Goal: Information Seeking & Learning: Check status

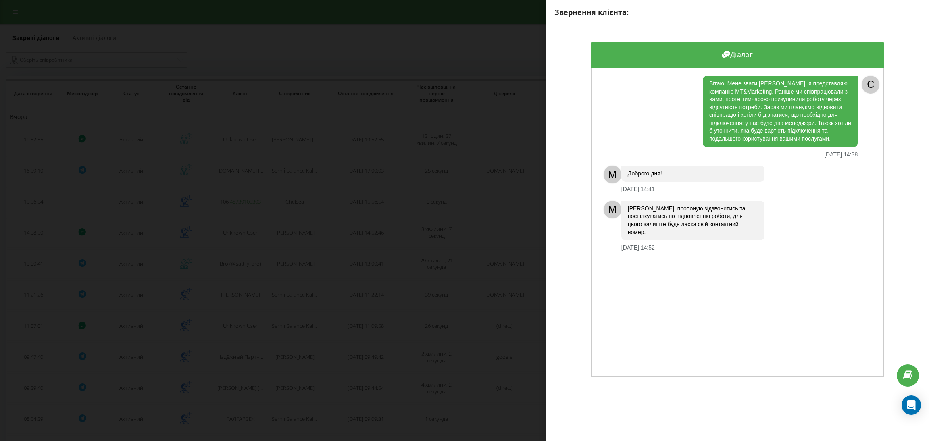
click at [451, 145] on div "Звернення клієнта: Діалог Вітаю! Мене звати Роман, я представляю компанію MT&Ma…" at bounding box center [464, 220] width 929 height 441
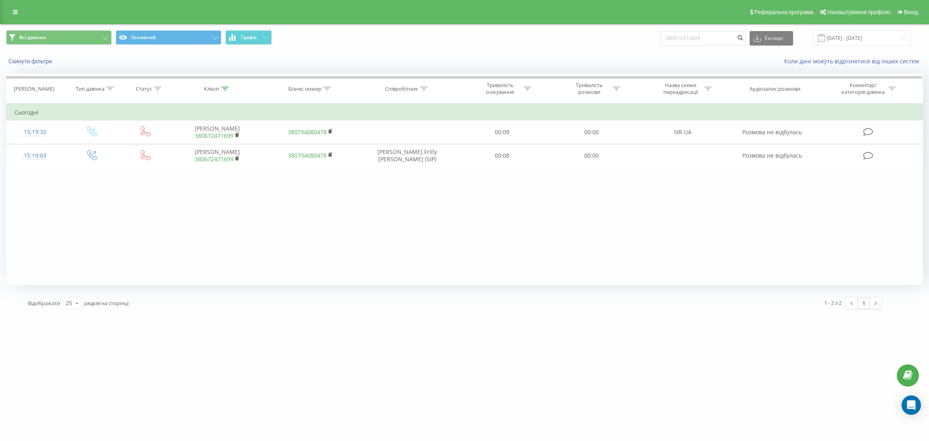
click at [721, 36] on input "380672471699" at bounding box center [702, 38] width 85 height 15
type input "380687124974"
click at [743, 35] on icon "submit" at bounding box center [739, 36] width 7 height 5
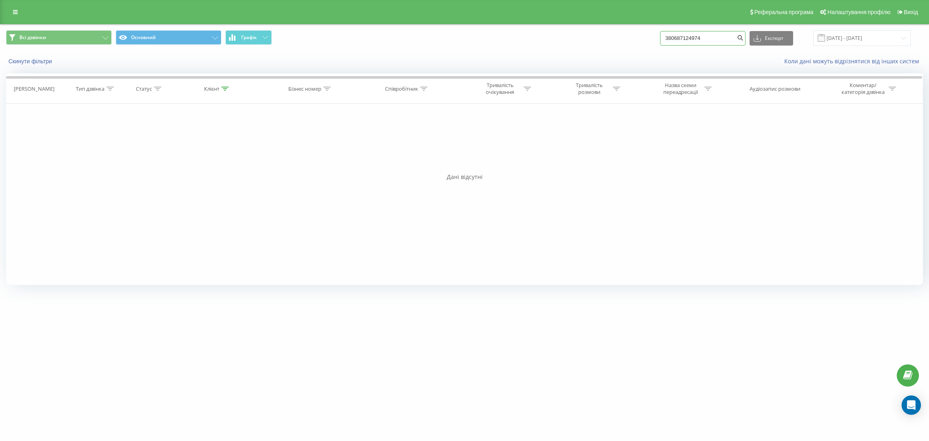
click at [694, 39] on input "380687124974" at bounding box center [702, 38] width 85 height 15
paste input "996556996607"
type input "996556996607"
click at [744, 36] on button "submit" at bounding box center [739, 38] width 11 height 15
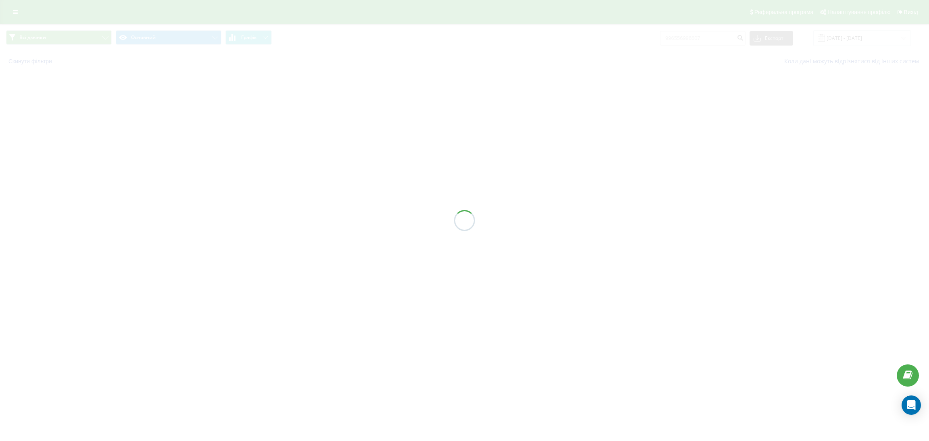
click at [700, 92] on div at bounding box center [464, 220] width 929 height 441
